Goal: Find specific page/section: Find specific page/section

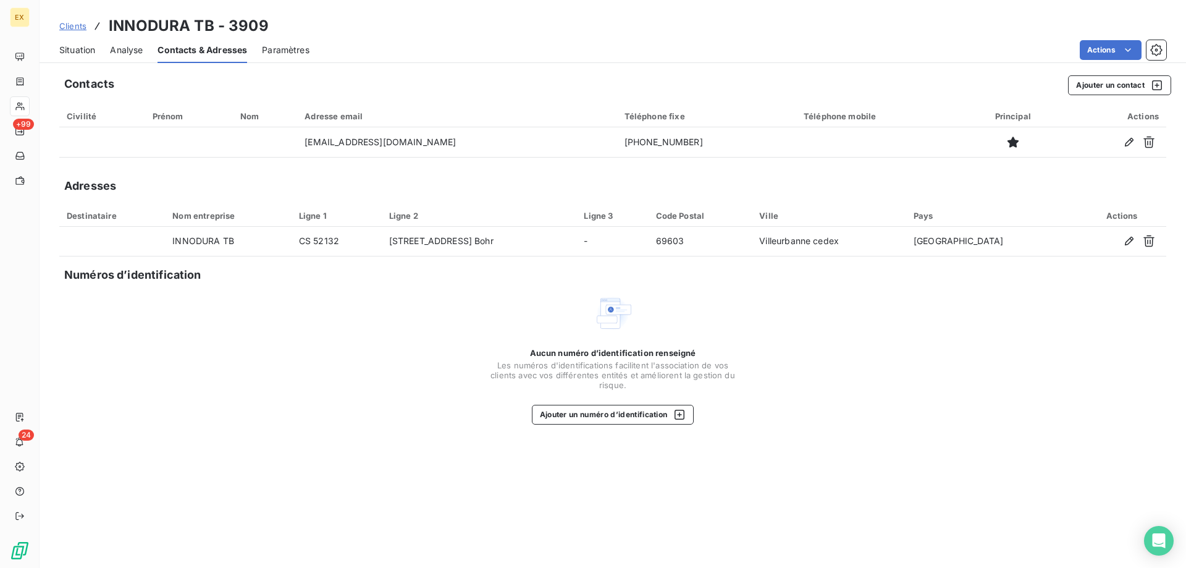
click at [74, 24] on span "Clients" at bounding box center [72, 26] width 27 height 10
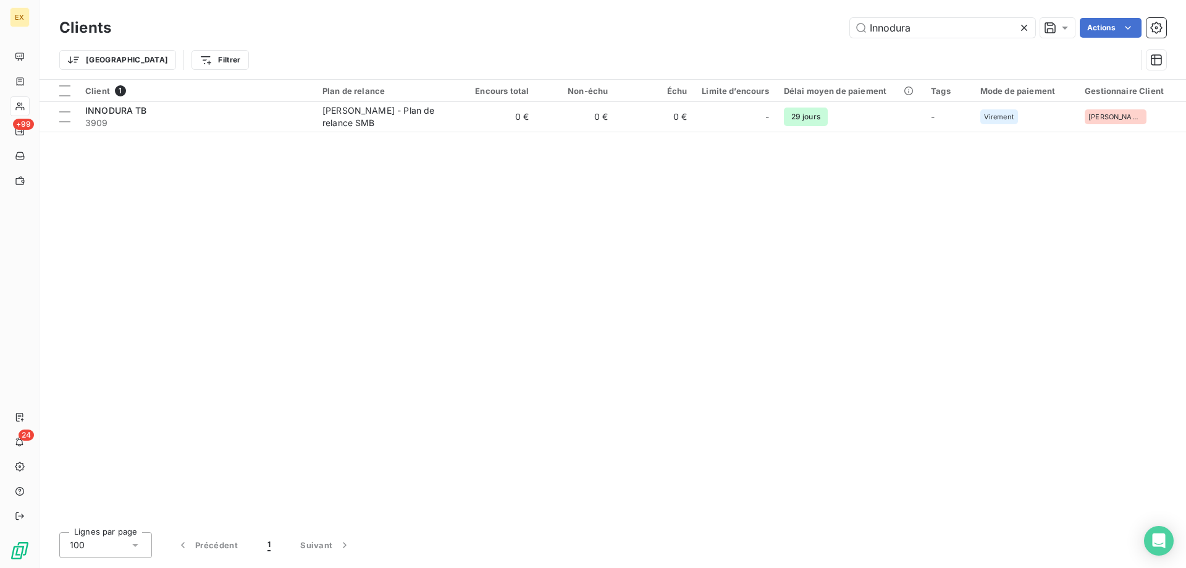
drag, startPoint x: 959, startPoint y: 33, endPoint x: 856, endPoint y: 47, distance: 104.2
click at [856, 47] on div "Clients Innodura Actions Trier Filtrer" at bounding box center [612, 47] width 1107 height 64
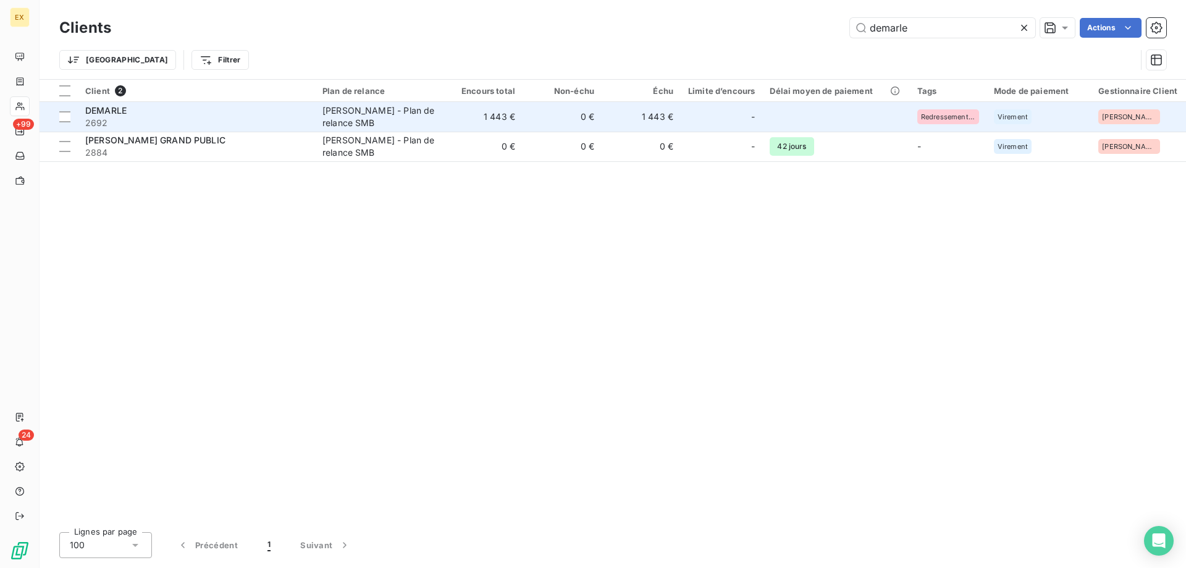
type input "demarle"
click at [232, 119] on span "2692" at bounding box center [196, 123] width 222 height 12
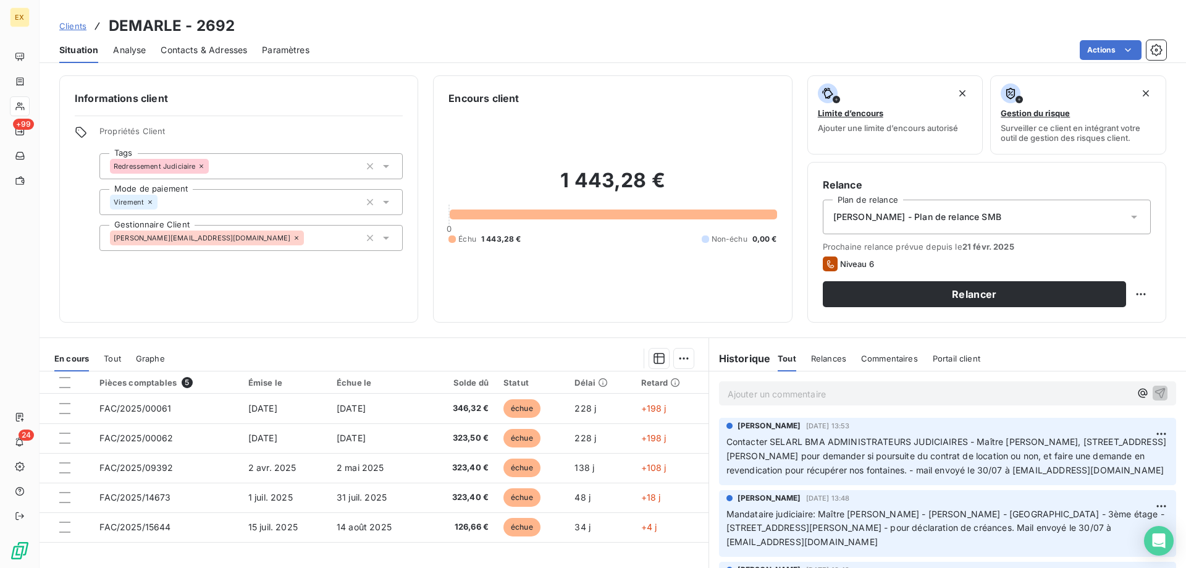
click at [848, 395] on p "Ajouter un commentaire ﻿" at bounding box center [929, 393] width 403 height 15
click at [936, 392] on p "#164069 BMA ADMINISTRATEUR JUDICIAIRE" at bounding box center [929, 393] width 403 height 14
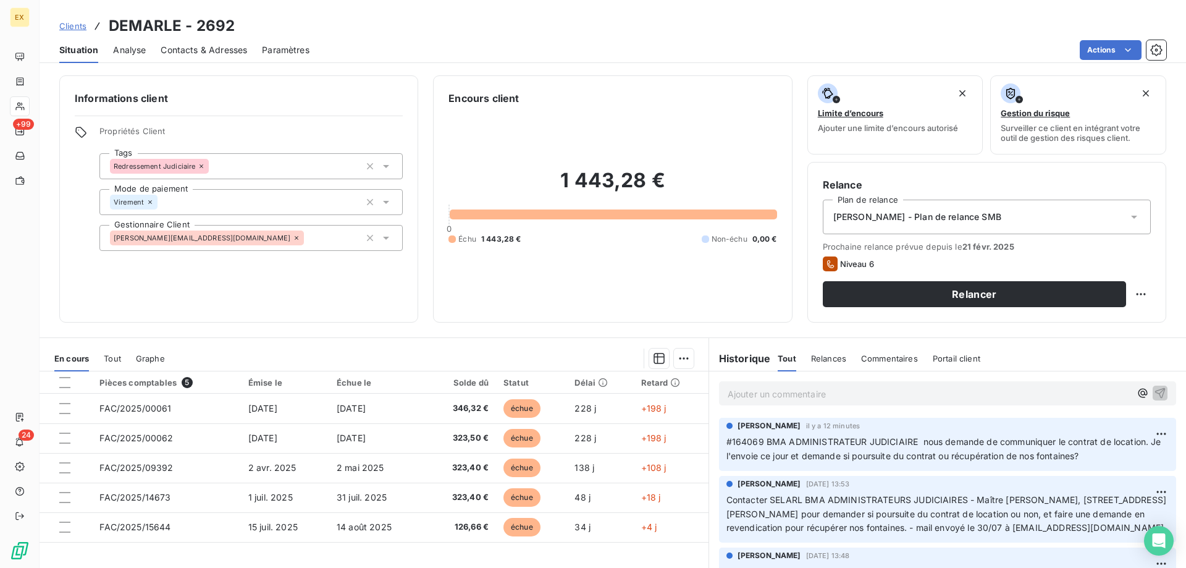
click at [75, 25] on span "Clients" at bounding box center [72, 26] width 27 height 10
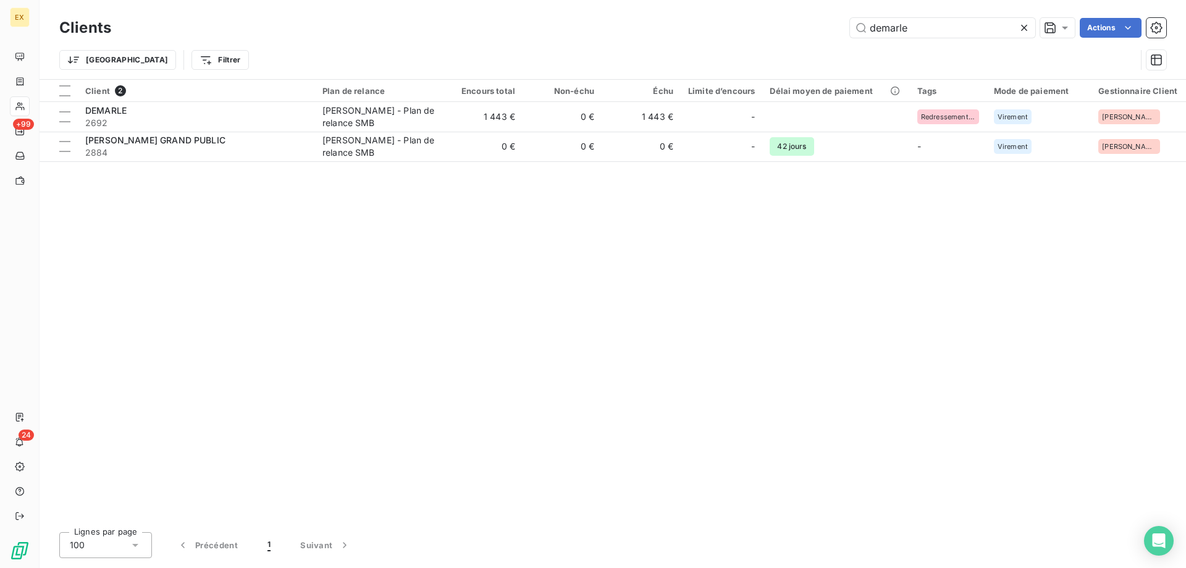
drag, startPoint x: 921, startPoint y: 28, endPoint x: 830, endPoint y: 28, distance: 91.4
click at [830, 28] on div "demarle Actions" at bounding box center [646, 28] width 1040 height 20
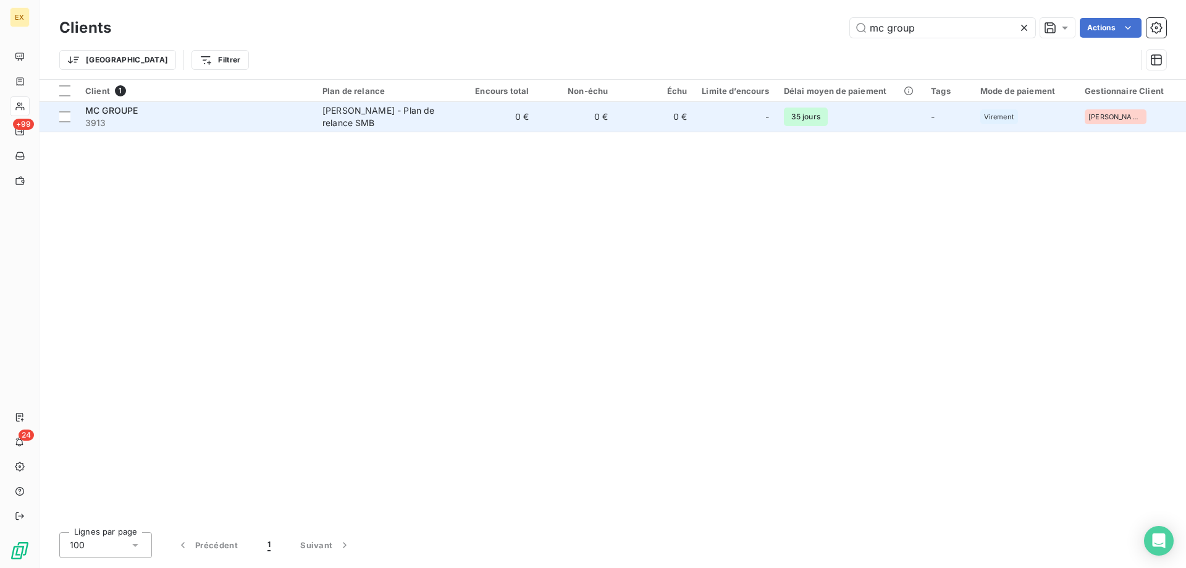
type input "mc group"
click at [223, 109] on div "MC GROUPE" at bounding box center [196, 110] width 222 height 12
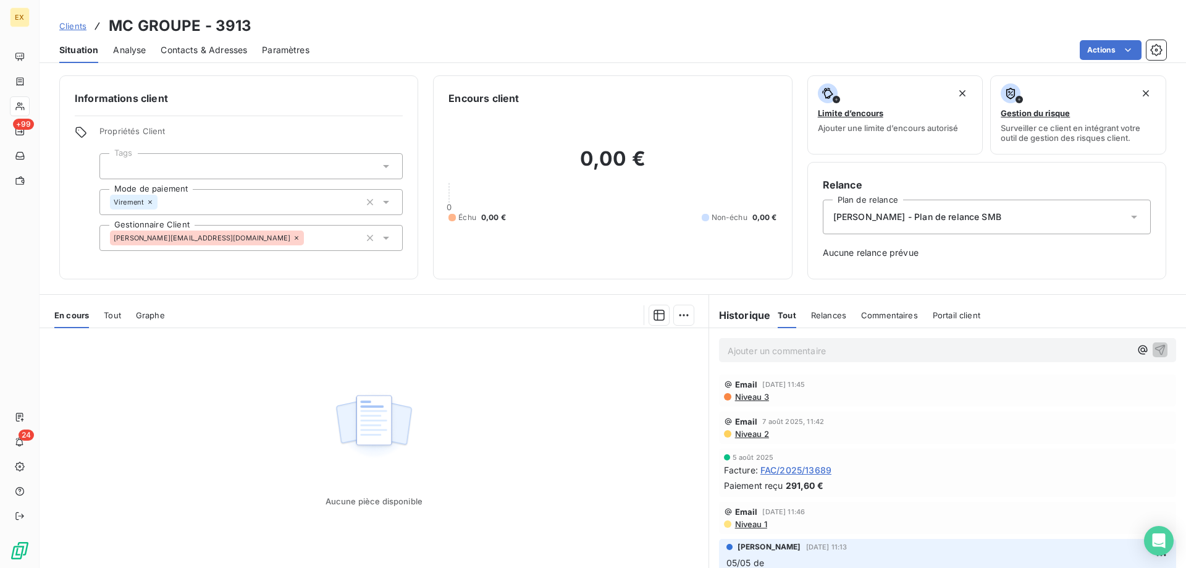
click at [211, 54] on span "Contacts & Adresses" at bounding box center [204, 50] width 87 height 12
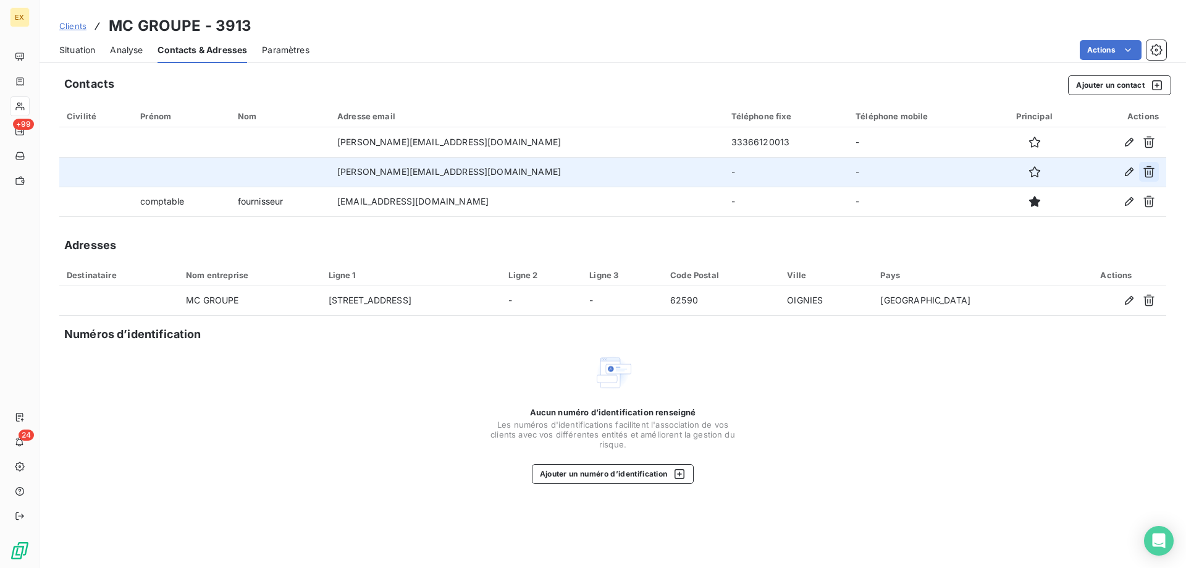
click at [1147, 169] on icon "button" at bounding box center [1149, 172] width 11 height 12
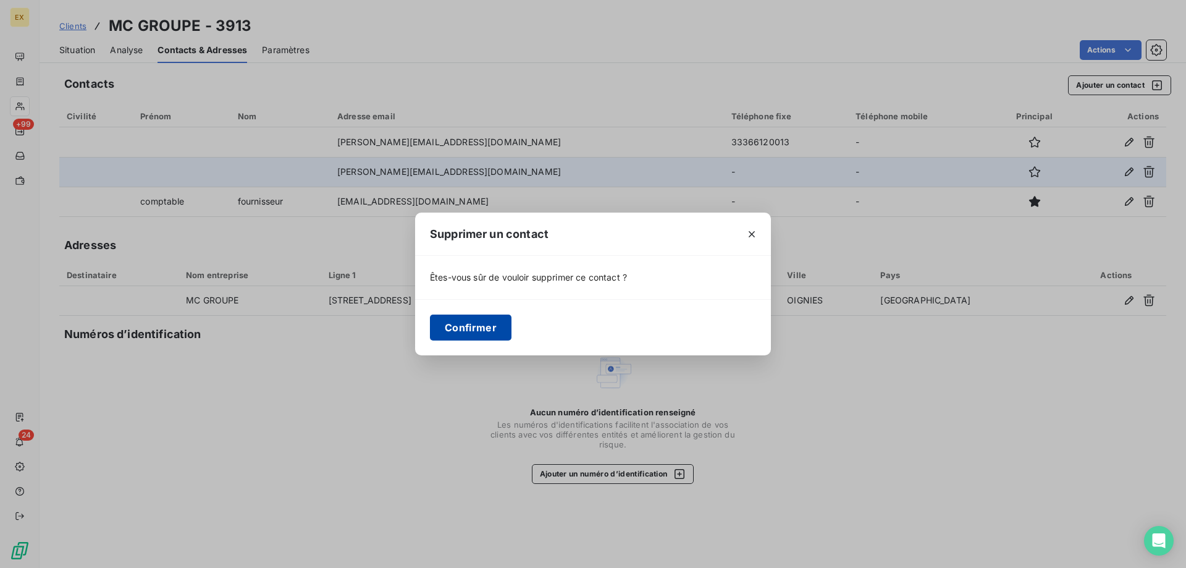
click at [461, 324] on button "Confirmer" at bounding box center [471, 327] width 82 height 26
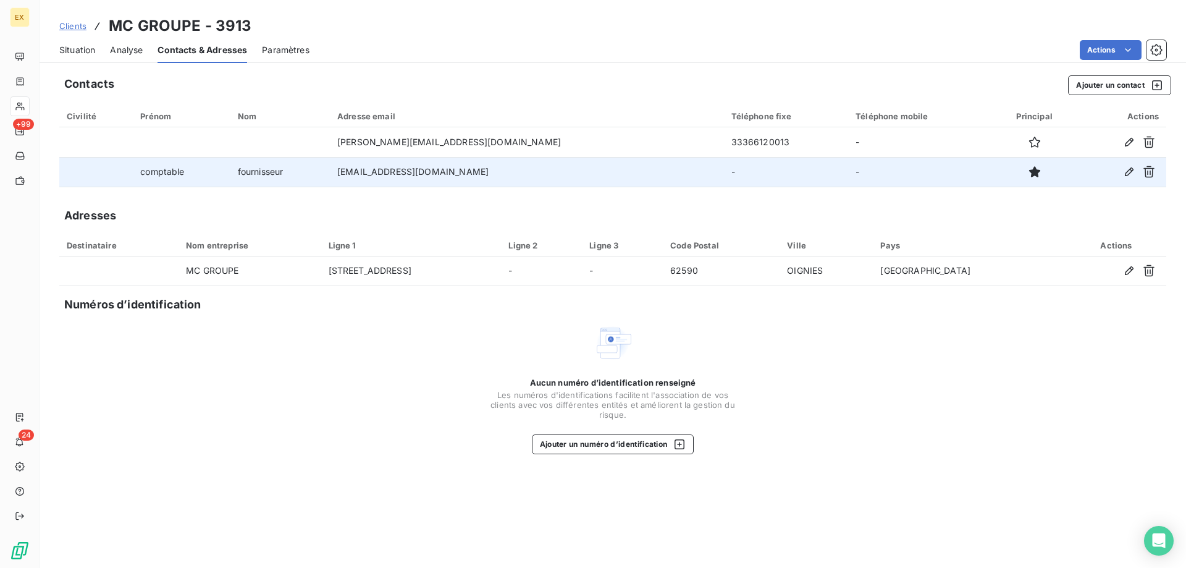
click at [75, 22] on span "Clients" at bounding box center [72, 26] width 27 height 10
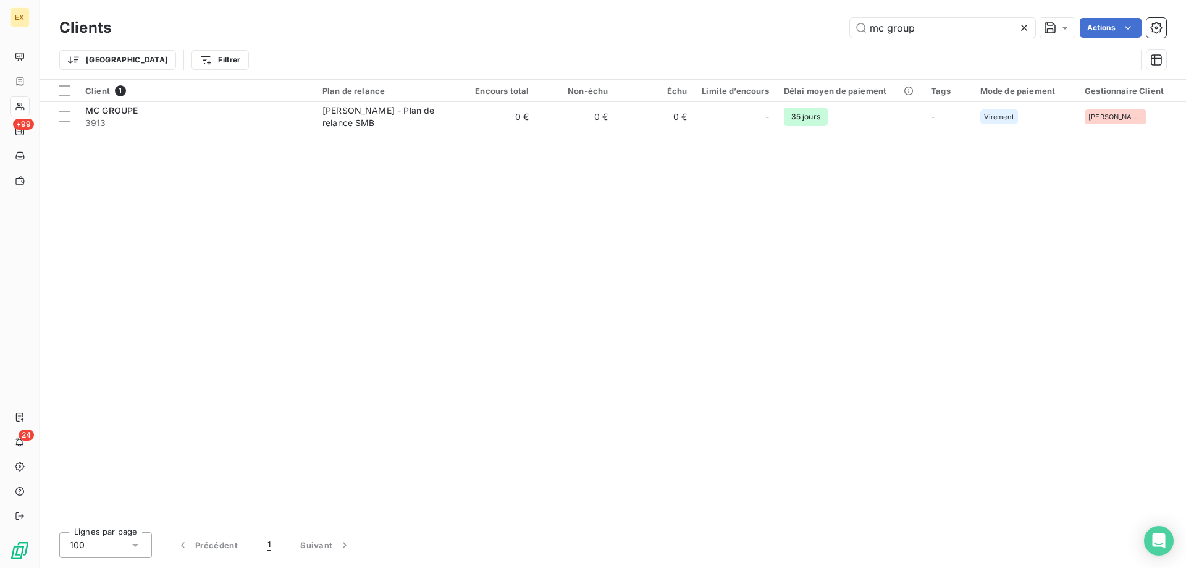
drag, startPoint x: 964, startPoint y: 33, endPoint x: 803, endPoint y: 41, distance: 161.5
click at [809, 41] on div "Clients mc group Actions Trier Filtrer" at bounding box center [612, 47] width 1107 height 64
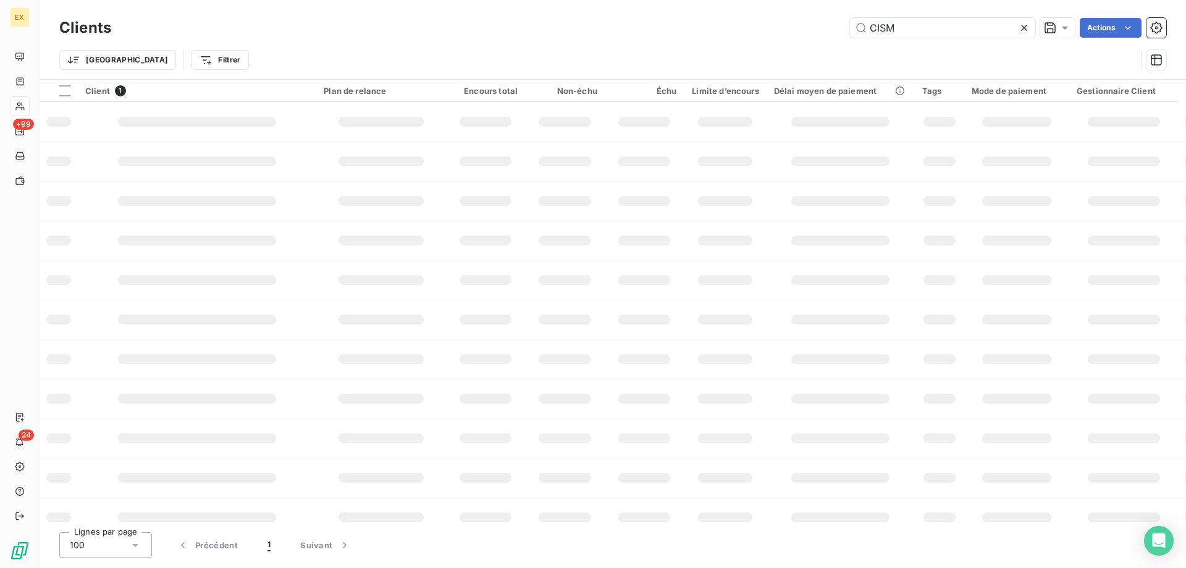
type input "CISM"
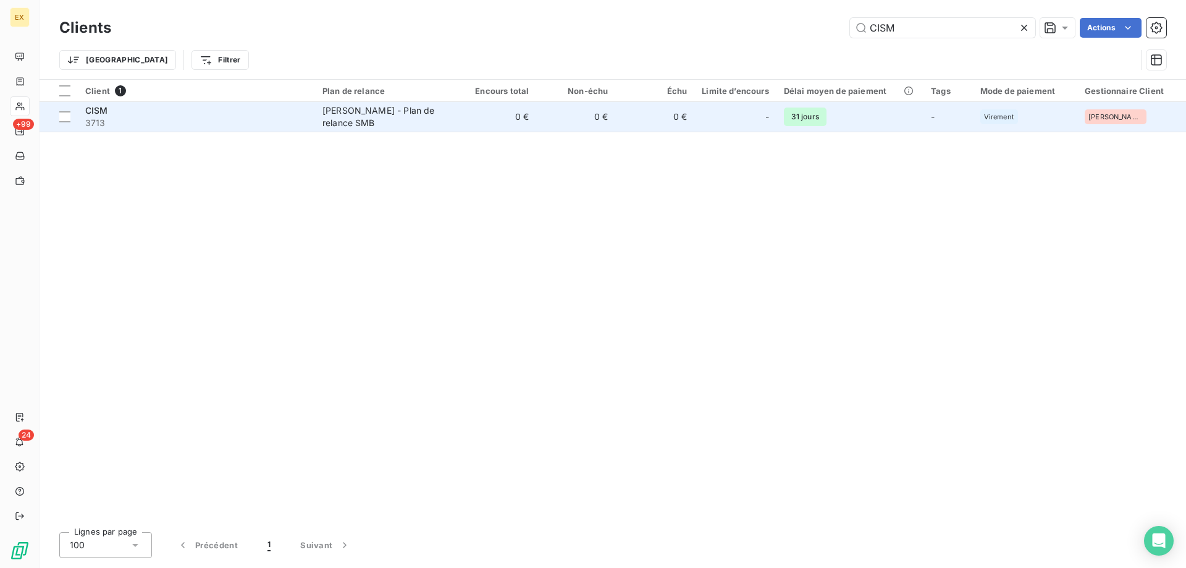
click at [288, 124] on span "3713" at bounding box center [196, 123] width 222 height 12
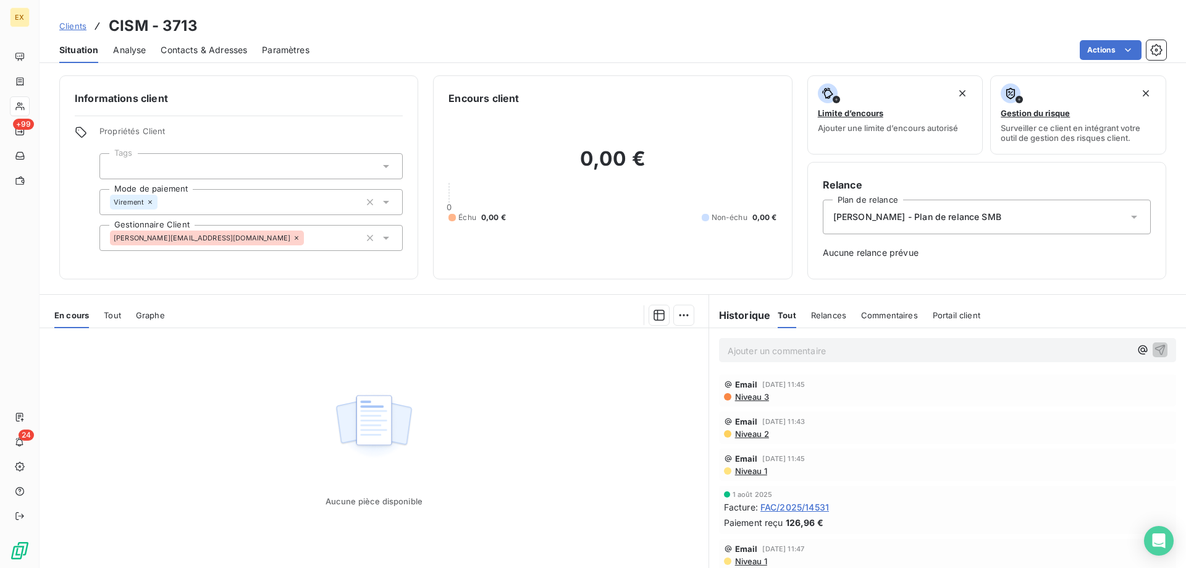
click at [206, 40] on div "Contacts & Adresses" at bounding box center [204, 50] width 87 height 26
